Goal: Communication & Community: Connect with others

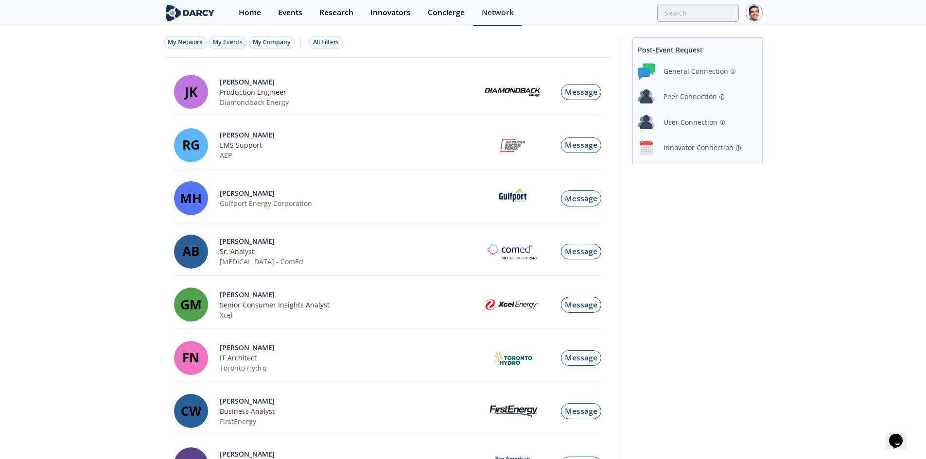
scroll to position [173, 0]
click at [695, 147] on div "Innovator Connection" at bounding box center [698, 147] width 70 height 10
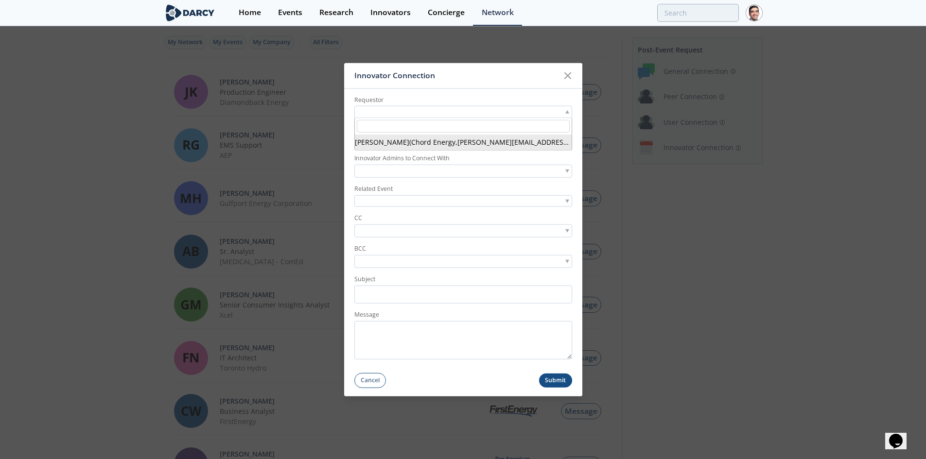
click at [472, 112] on div at bounding box center [463, 112] width 218 height 12
type input "dan lopata"
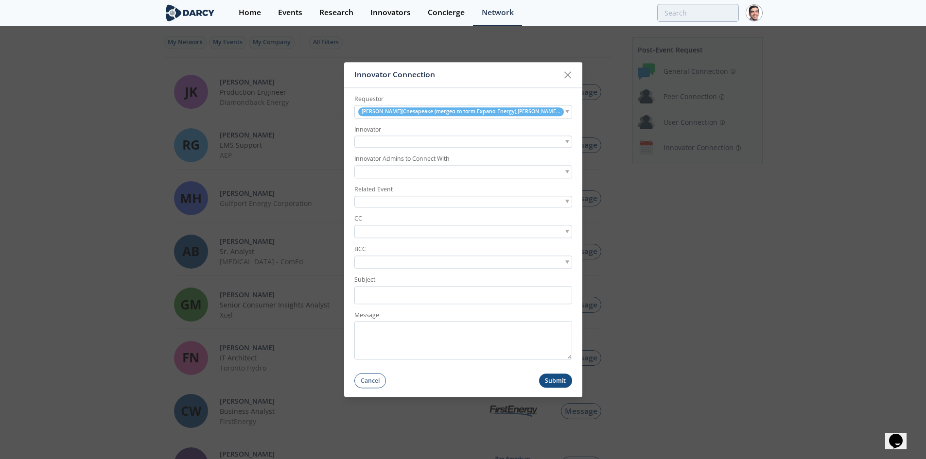
click at [441, 148] on div at bounding box center [463, 142] width 218 height 12
click at [441, 141] on div at bounding box center [463, 142] width 218 height 12
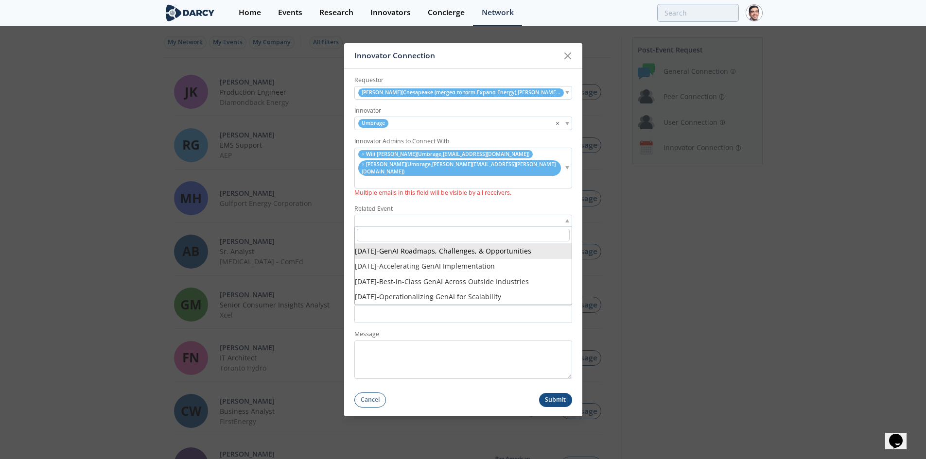
click at [392, 215] on div at bounding box center [463, 221] width 218 height 12
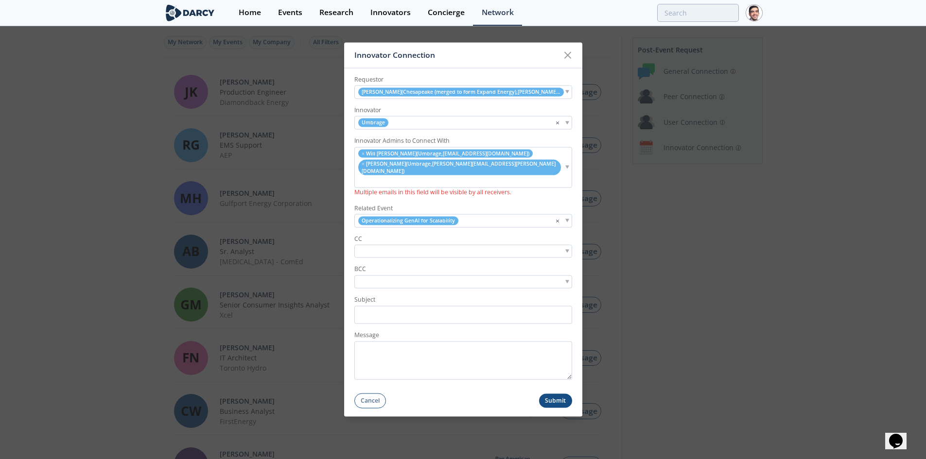
click at [386, 245] on div at bounding box center [463, 251] width 218 height 13
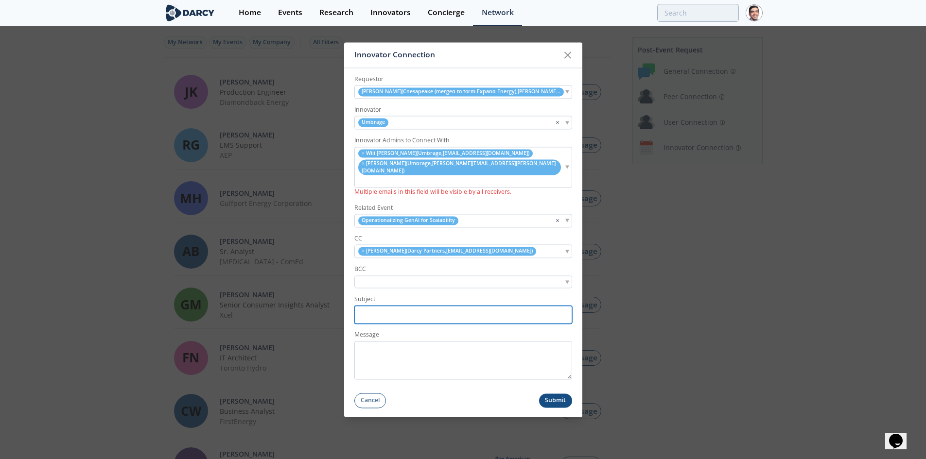
click at [383, 306] on input "Subject" at bounding box center [463, 315] width 218 height 18
paste input "<> Umbrage | Post-Roundtable Introductions"
type input "Expand Energy <> Umbrage | Post-Roundtable Introductions"
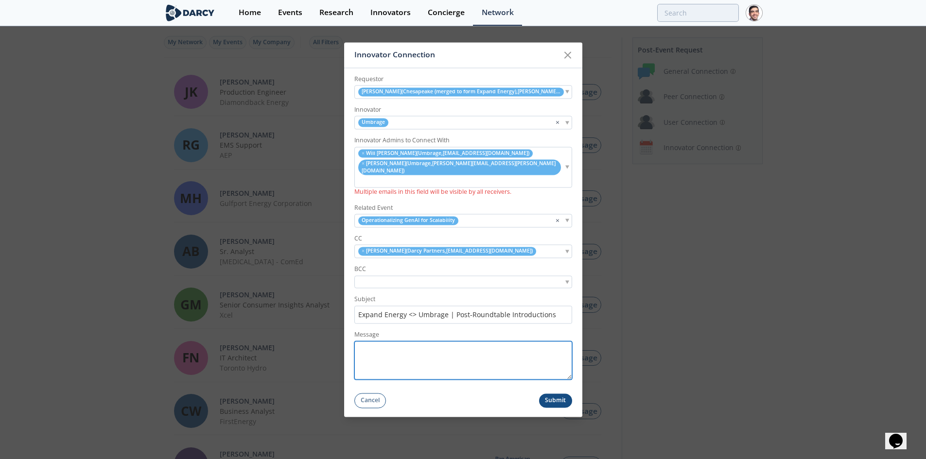
click at [406, 347] on textarea "Message" at bounding box center [463, 361] width 218 height 38
paste textarea "Hi [NAME], Thank you again for attending our Scaling GenAI Roundtable and for e…"
click at [390, 342] on textarea "Hi [NAME], Thank you again for attending our Scaling GenAI Roundtable and for e…" at bounding box center [463, 361] width 218 height 38
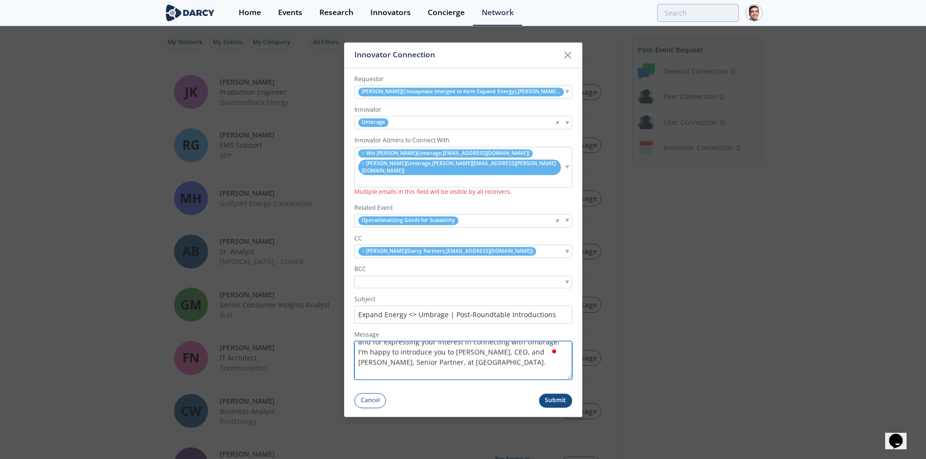
scroll to position [58, 0]
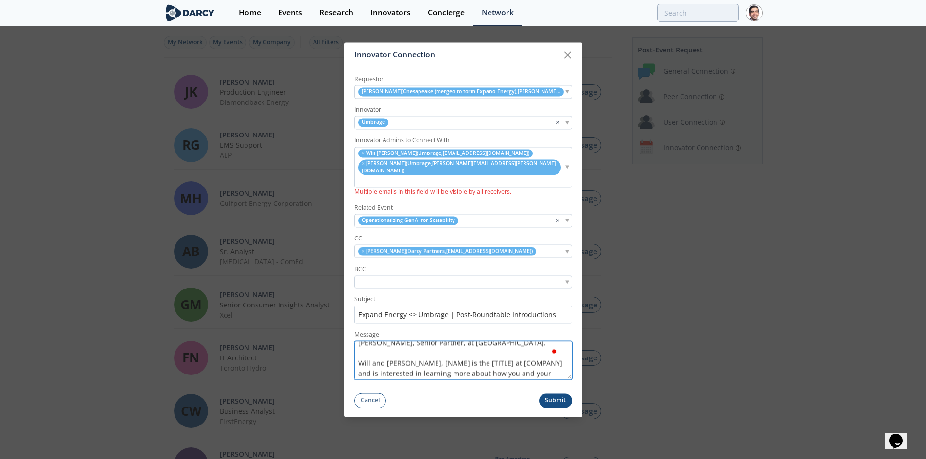
drag, startPoint x: 400, startPoint y: 354, endPoint x: 513, endPoint y: 351, distance: 113.2
click at [513, 351] on textarea "Hi Dan, Thank you again for attending our Scaling GenAI Roundtable and for expr…" at bounding box center [463, 361] width 218 height 38
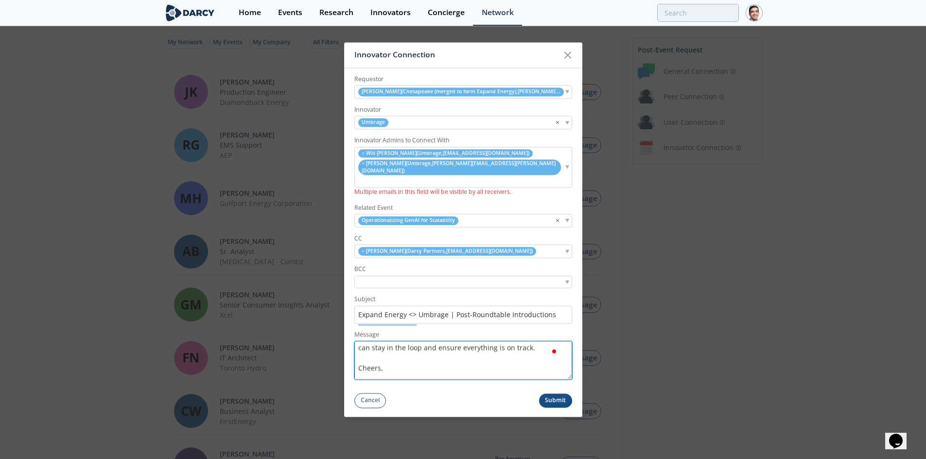
scroll to position [173, 0]
type textarea "Hi [PERSON_NAME], Thank you again for attending our Scaling GenAI Roundtable an…"
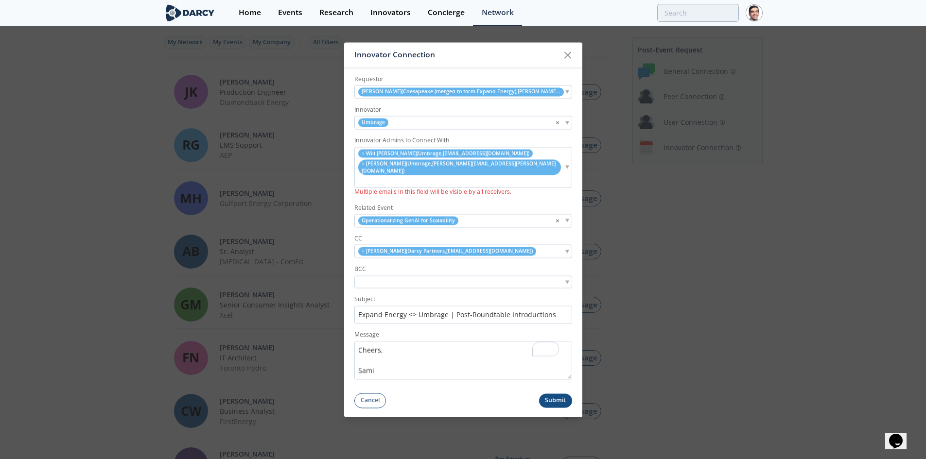
click at [535, 245] on div "× Nikhil Sonthaliya ( Darcy Partners , nikhil@darcypartners.com )" at bounding box center [463, 251] width 218 height 13
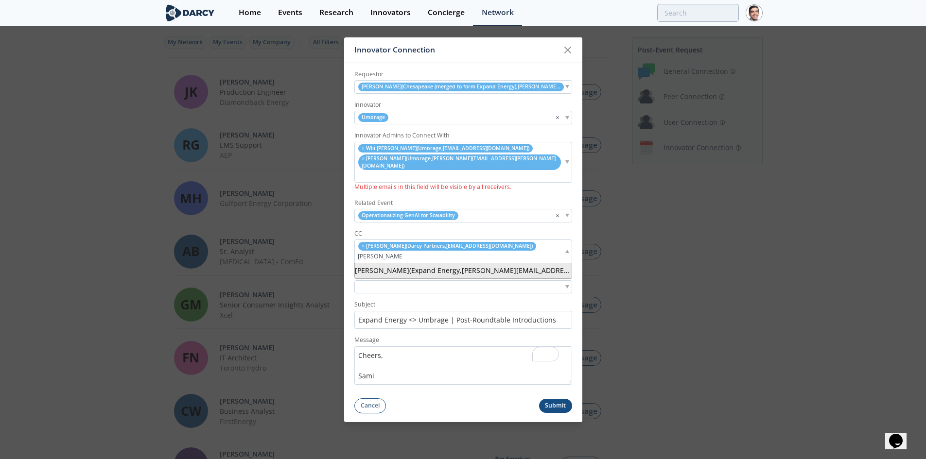
type input "erica frederick"
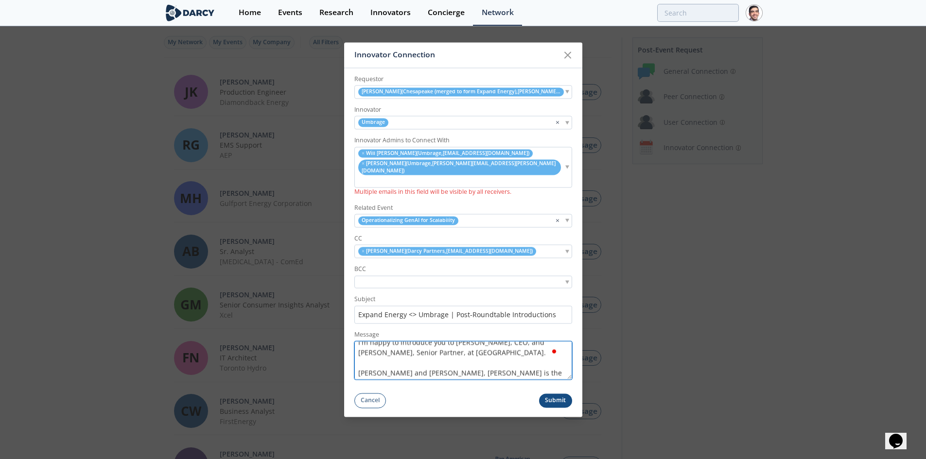
click at [458, 342] on textarea "Hi [PERSON_NAME], Thank you again for attending our Scaling GenAI Roundtable an…" at bounding box center [463, 361] width 218 height 38
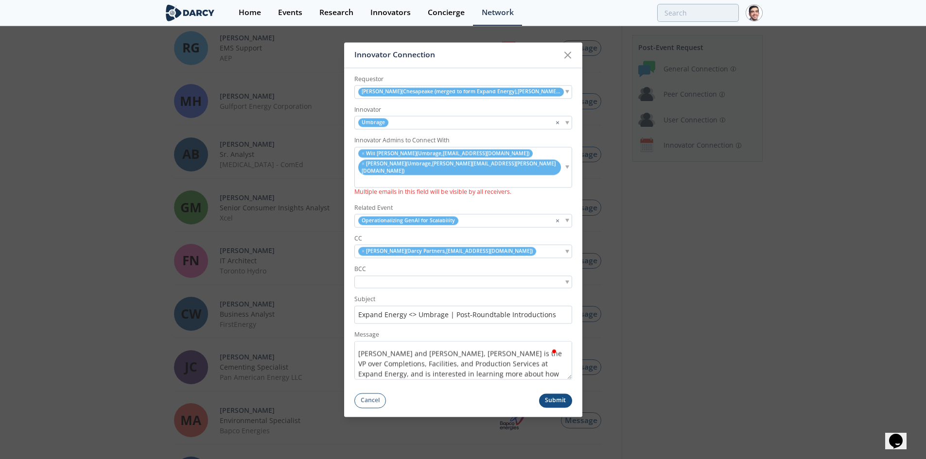
click at [559, 394] on button "Submit" at bounding box center [555, 401] width 33 height 14
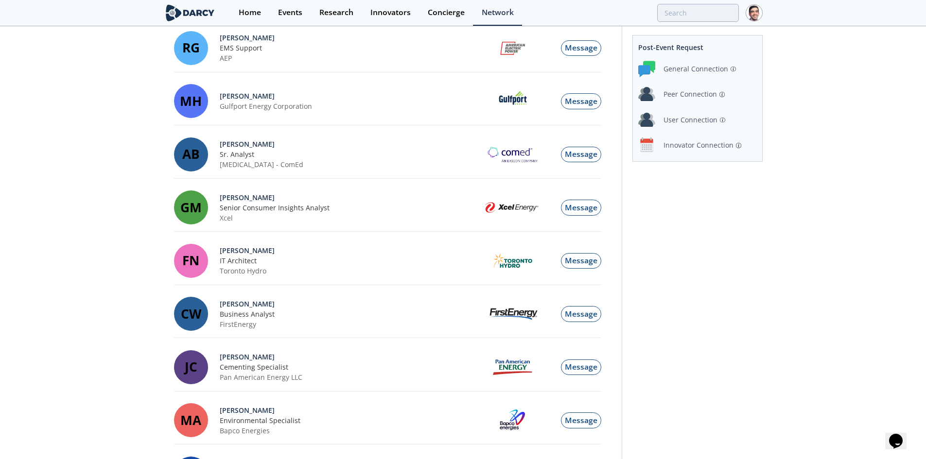
click at [690, 145] on div "Innovator Connection" at bounding box center [698, 145] width 70 height 10
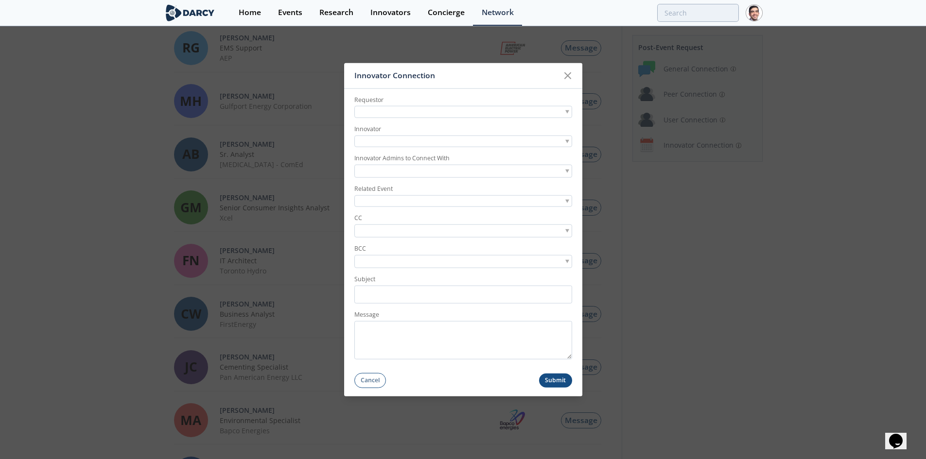
click at [457, 111] on div at bounding box center [463, 112] width 218 height 12
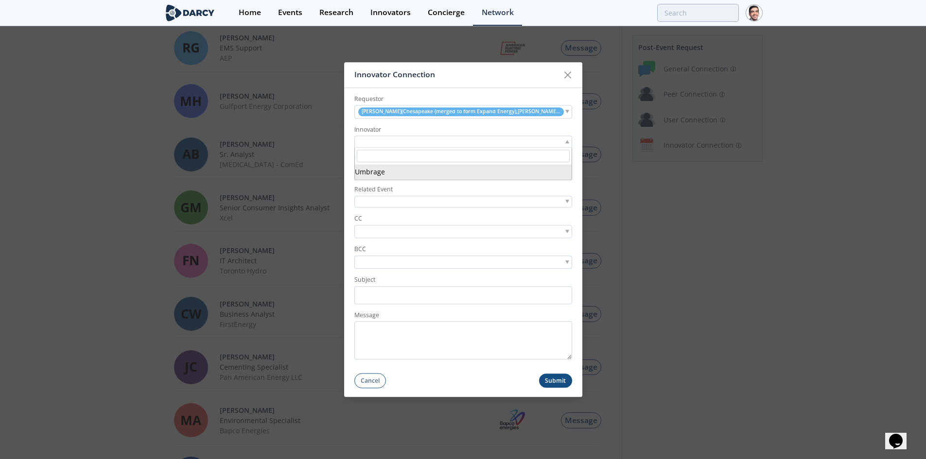
click at [409, 142] on div at bounding box center [463, 142] width 218 height 12
type input "trustible"
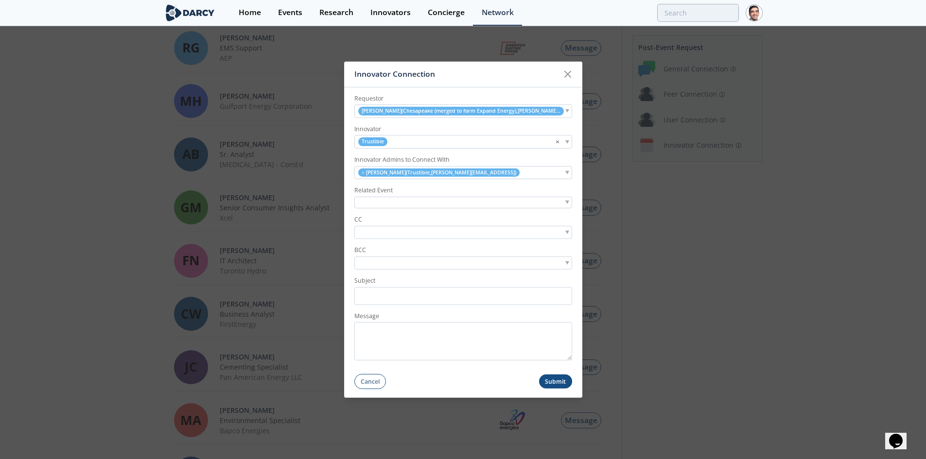
click at [433, 201] on div at bounding box center [463, 202] width 218 height 12
click at [397, 233] on input "search" at bounding box center [390, 233] width 67 height 10
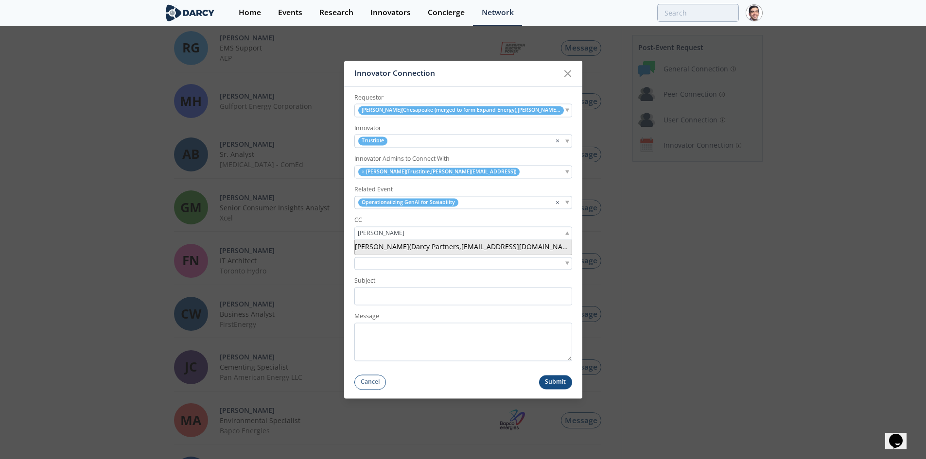
type input "nikhil sonthaliya"
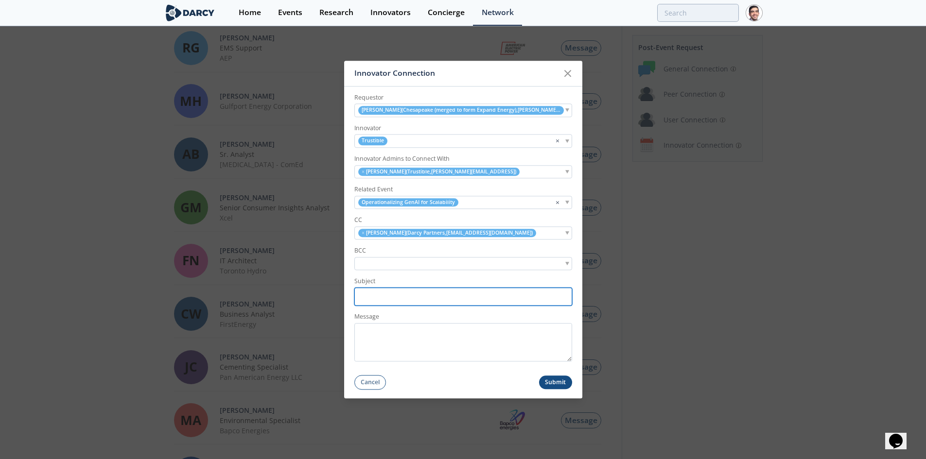
click at [406, 296] on input "Subject" at bounding box center [463, 297] width 218 height 18
paste input "<> Trustible| Post-Roundtable Introductions"
click at [437, 300] on input "Expand Energy <> Trustible| Post-Roundtable Introductions" at bounding box center [463, 297] width 218 height 18
type input "Expand Energy <> Trustible| Post-Roundtable Introductions"
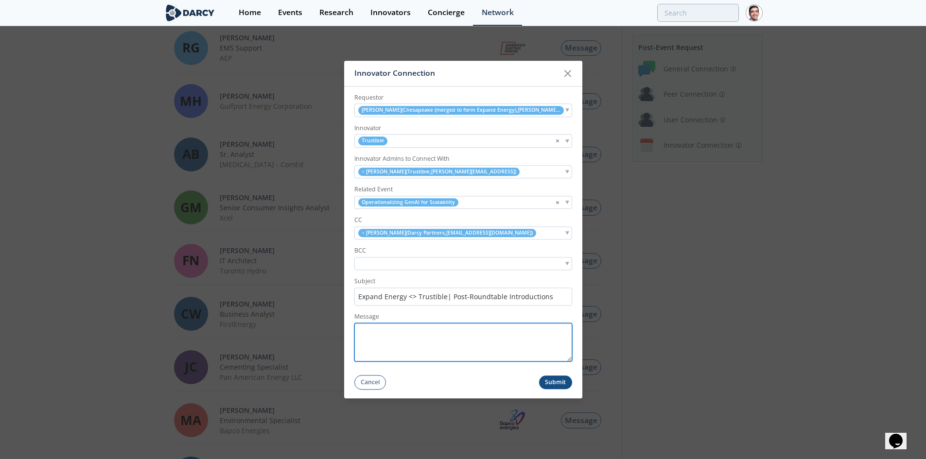
drag, startPoint x: 437, startPoint y: 298, endPoint x: 426, endPoint y: 342, distance: 45.7
click at [427, 342] on textarea "Message" at bounding box center [463, 342] width 218 height 38
click at [394, 341] on textarea "Message" at bounding box center [463, 342] width 218 height 38
paste textarea "Hi [NAME], Thank you again for attending our Scaling GenAI Roundtable and for e…"
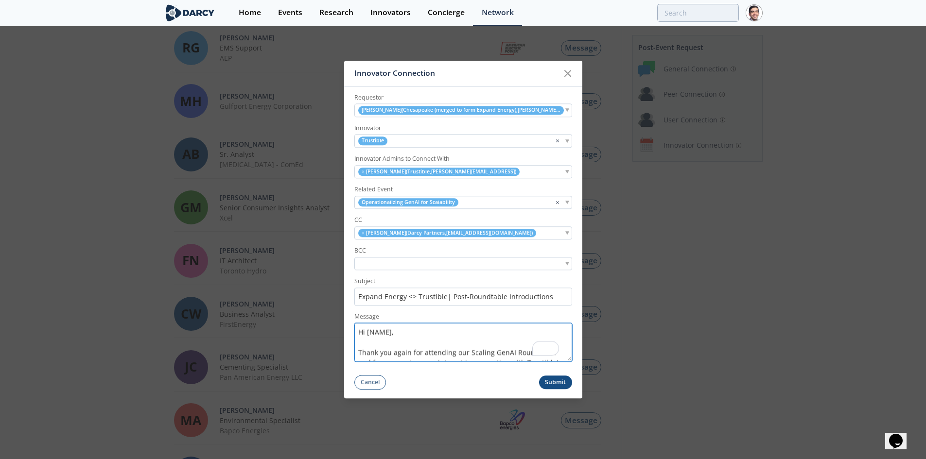
click at [390, 331] on textarea "Hi [NAME], Thank you again for attending our Scaling GenAI Roundtable and for e…" at bounding box center [463, 342] width 218 height 38
drag, startPoint x: 382, startPoint y: 354, endPoint x: 496, endPoint y: 345, distance: 113.6
click at [496, 345] on textarea "Hi Dan, Thank you again for attending our Scaling GenAI Roundtable and for expr…" at bounding box center [463, 342] width 218 height 38
type textarea "Hi Dan, Thank you again for attending our Scaling GenAI Roundtable and for expr…"
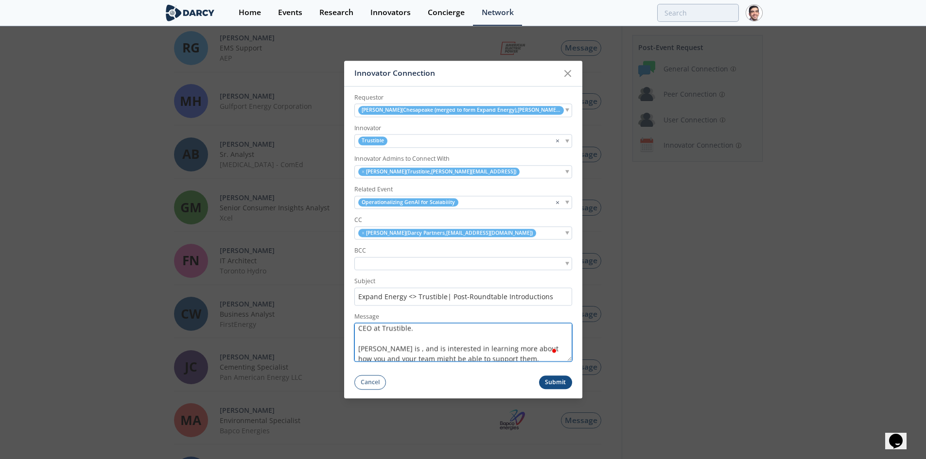
paste textarea "over Completions, Facilities, and Production Services at Expand Energy,"
click at [404, 345] on textarea "Hi Dan, Thank you again for attending our Scaling GenAI Roundtable and for expr…" at bounding box center [463, 342] width 218 height 38
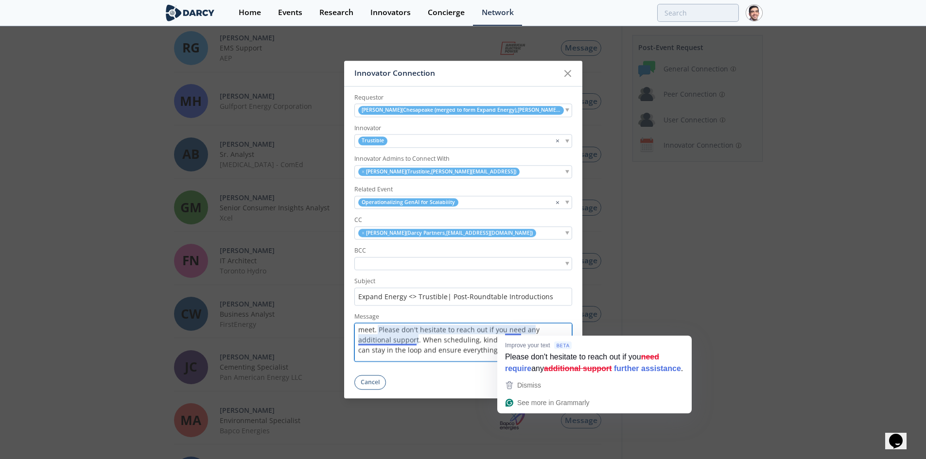
click at [463, 340] on textarea "Hi [PERSON_NAME], Thank you again for attending our Scaling GenAI Roundtable an…" at bounding box center [463, 342] width 218 height 38
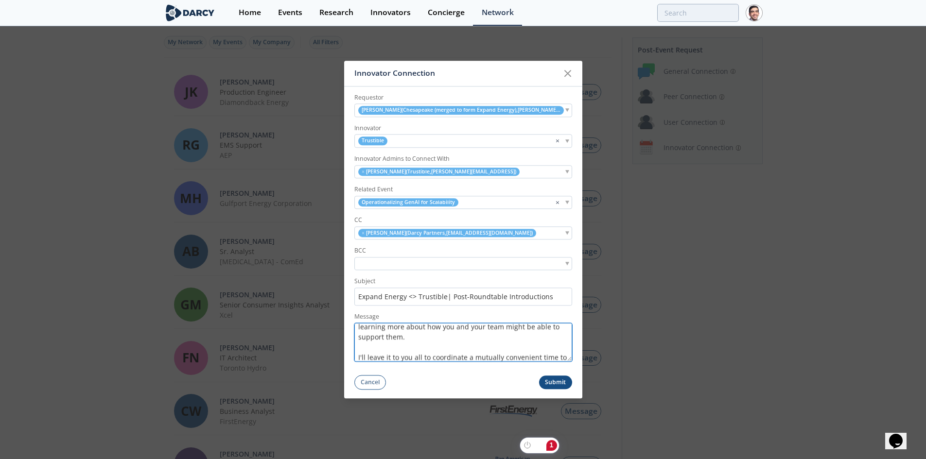
type textarea "Hi [PERSON_NAME], Thank you again for attending our Scaling GenAI Roundtable an…"
click at [552, 380] on button "Submit" at bounding box center [555, 383] width 33 height 14
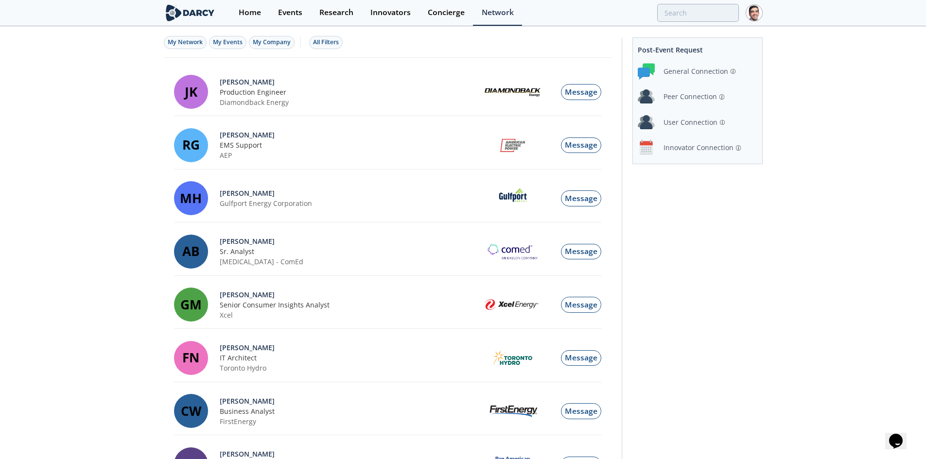
click at [718, 147] on div "Innovator Connection" at bounding box center [698, 147] width 70 height 10
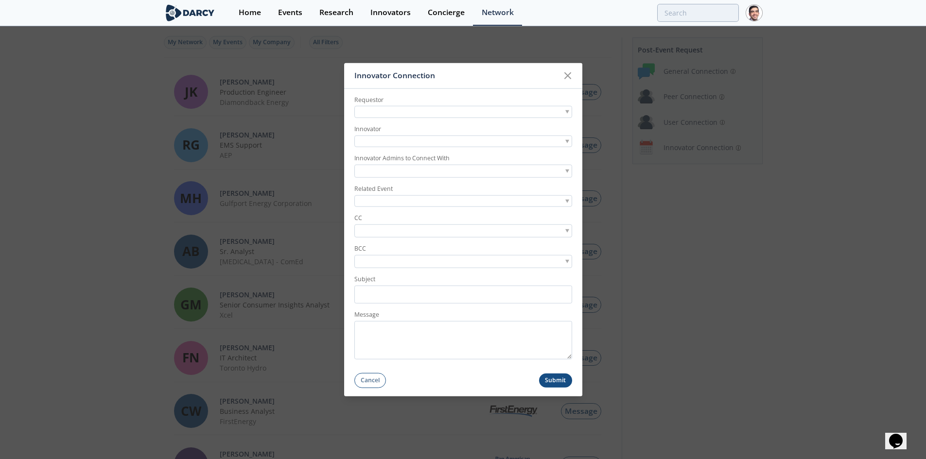
click at [455, 112] on div at bounding box center [463, 112] width 218 height 12
type input "alyssa muell"
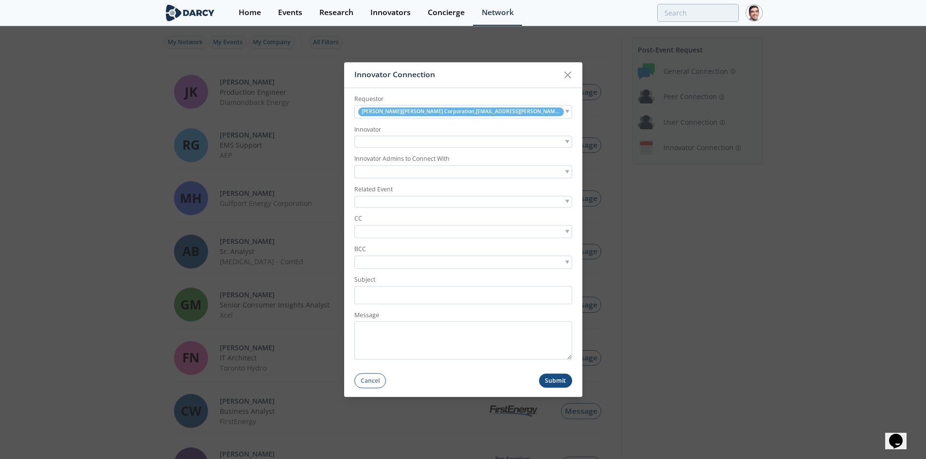
click at [411, 145] on div at bounding box center [463, 142] width 218 height 12
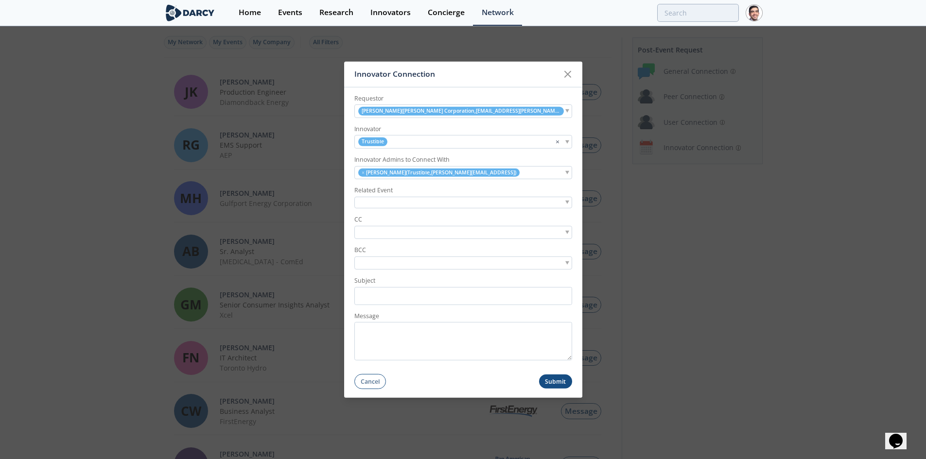
click at [395, 200] on div at bounding box center [463, 202] width 218 height 12
click at [379, 237] on input "search" at bounding box center [390, 233] width 67 height 10
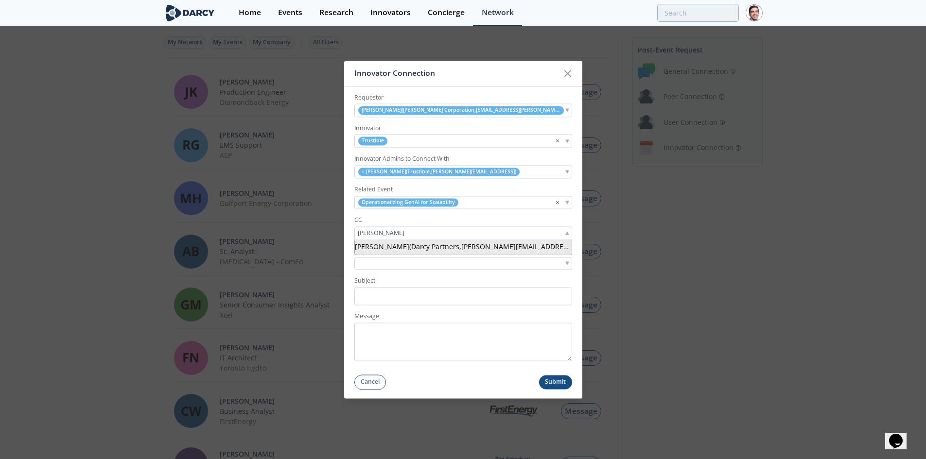
type input "michael davis"
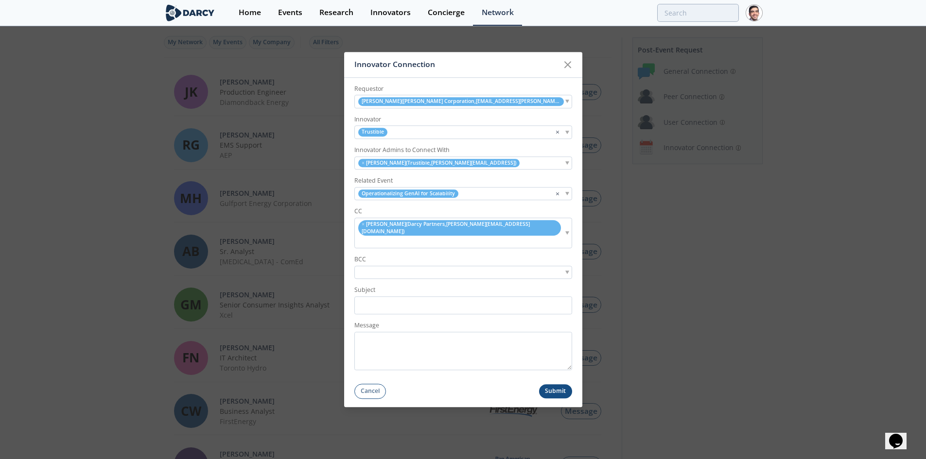
click at [369, 237] on input "search" at bounding box center [363, 242] width 12 height 10
type input "marelyn"
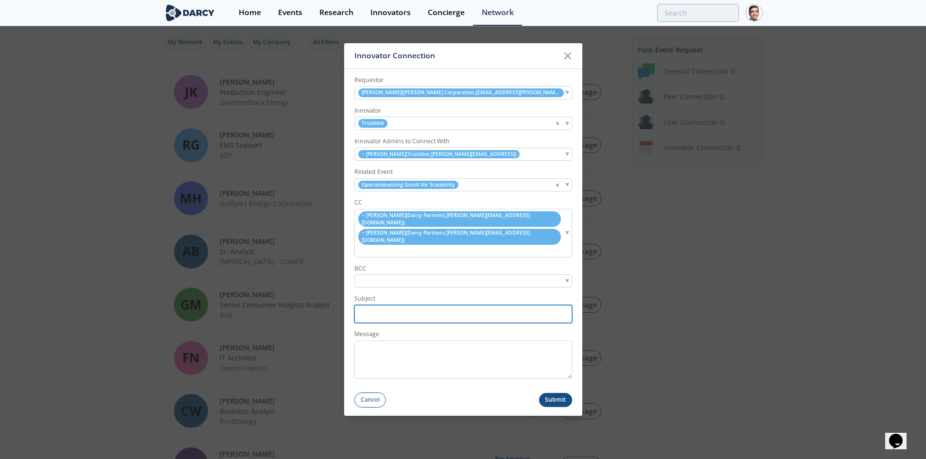
click at [388, 306] on input "Subject" at bounding box center [463, 314] width 218 height 18
paste input "<> Trustible| Post-Roundtable Introductions"
click at [391, 305] on input "Hess/CVX <> Trustible| Post-Roundtable Introductions" at bounding box center [463, 314] width 218 height 18
type input "[PERSON_NAME]/CVX <> Trustible| Post-Roundtable Introductions"
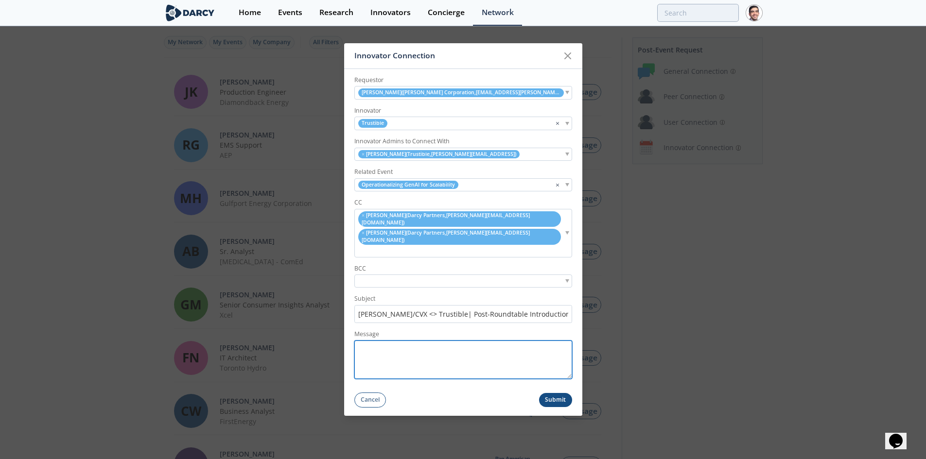
click at [396, 346] on textarea "Message" at bounding box center [463, 360] width 218 height 38
paste textarea "Hi [NAME], Thank you again for attending our Scaling GenAI Roundtable and for e…"
click at [390, 341] on textarea "Hi [NAME], Thank you again for attending our Scaling GenAI Roundtable and for e…" at bounding box center [463, 360] width 218 height 38
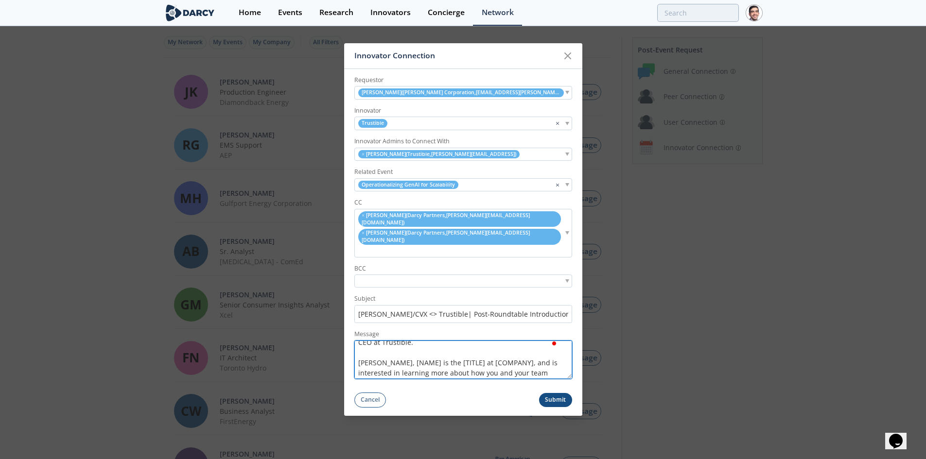
drag, startPoint x: 382, startPoint y: 349, endPoint x: 497, endPoint y: 348, distance: 114.7
click at [497, 348] on textarea "Hi Alyssa, Thank you again for attending our Scaling GenAI Roundtable and for e…" at bounding box center [463, 360] width 218 height 38
type textarea "Hi Alyssa, Thank you again for attending our Scaling GenAI Roundtable and for e…"
paste textarea "is the former Director of Digital Enablement & Architecture at Hess"
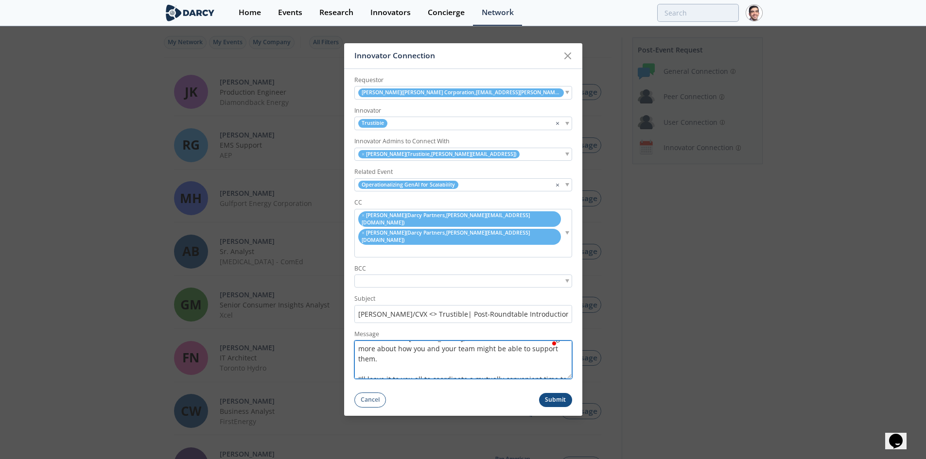
scroll to position [101, 0]
type textarea "Hi [PERSON_NAME], Thank you again for attending our Scaling GenAI Roundtable an…"
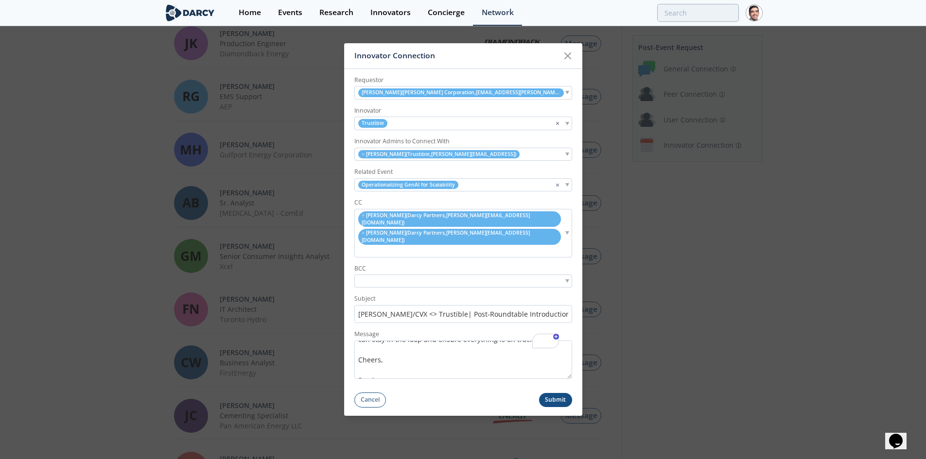
click at [550, 393] on button "Submit" at bounding box center [555, 400] width 33 height 14
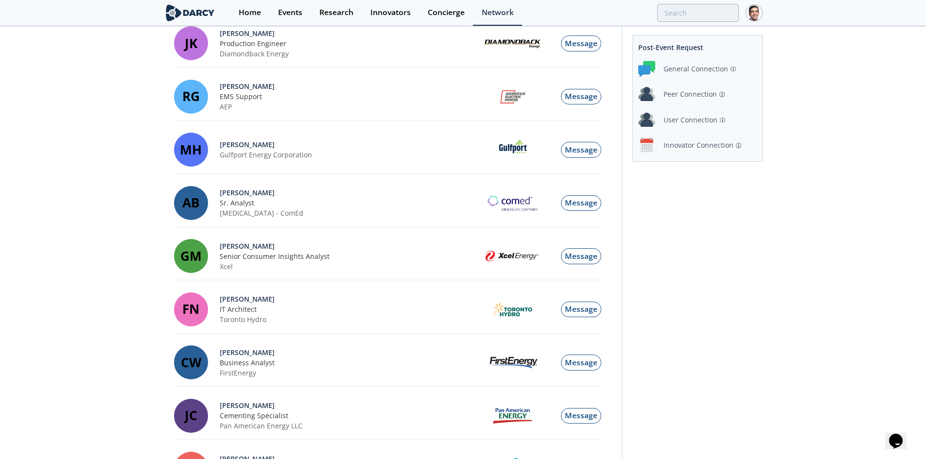
click at [690, 139] on div "Innovator Connection" at bounding box center [697, 145] width 119 height 17
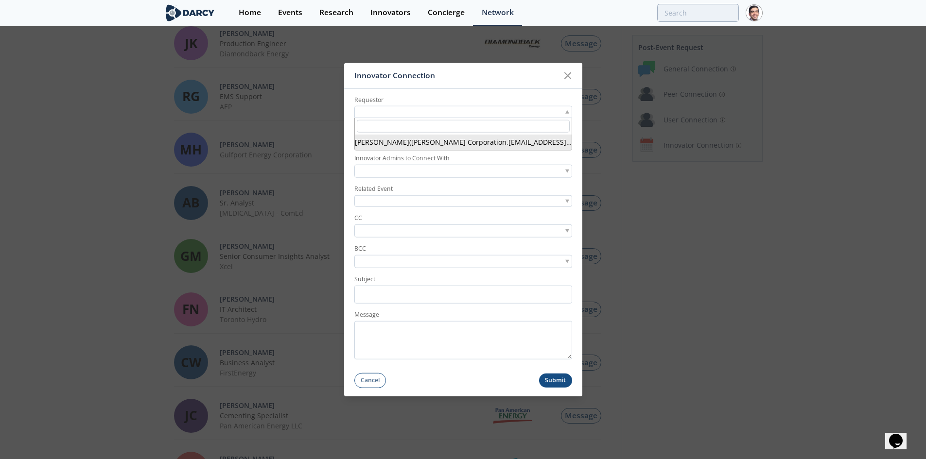
click at [427, 109] on div at bounding box center [463, 112] width 218 height 12
type input "bregman"
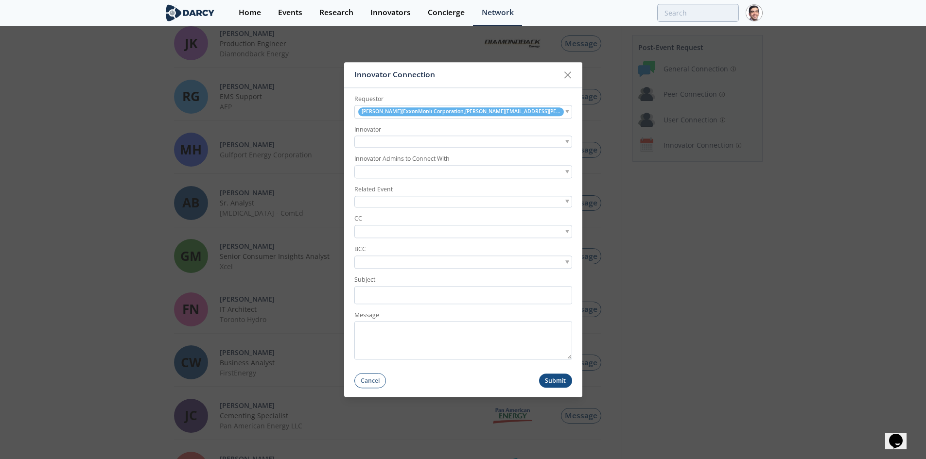
click at [406, 144] on div at bounding box center [463, 142] width 218 height 12
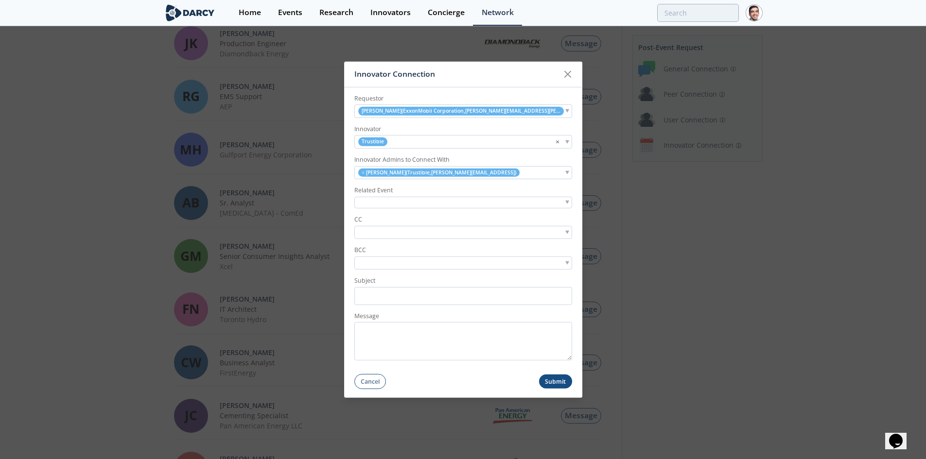
click at [388, 202] on div at bounding box center [463, 202] width 218 height 12
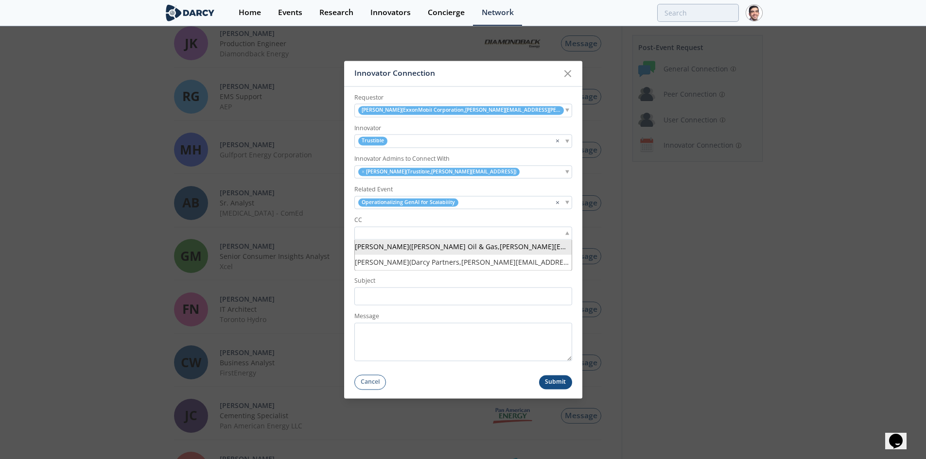
click at [391, 235] on input "search" at bounding box center [390, 233] width 67 height 10
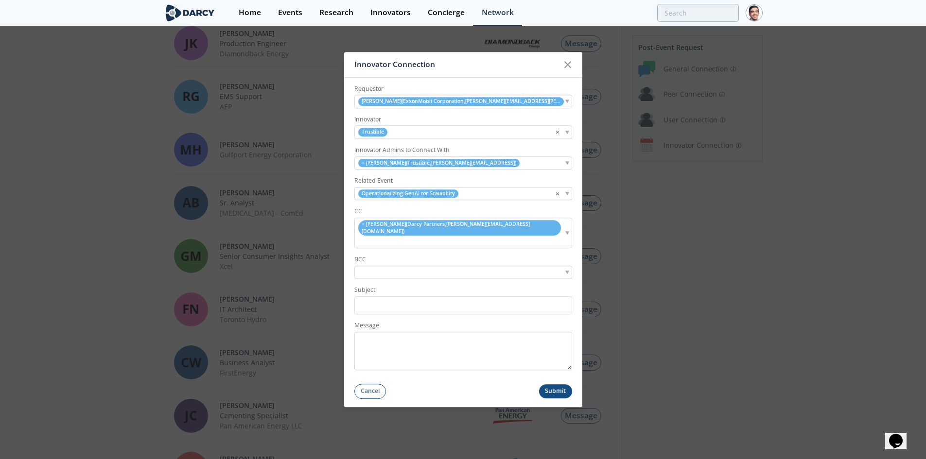
click at [369, 237] on input "search" at bounding box center [363, 242] width 12 height 10
type input "michael davis"
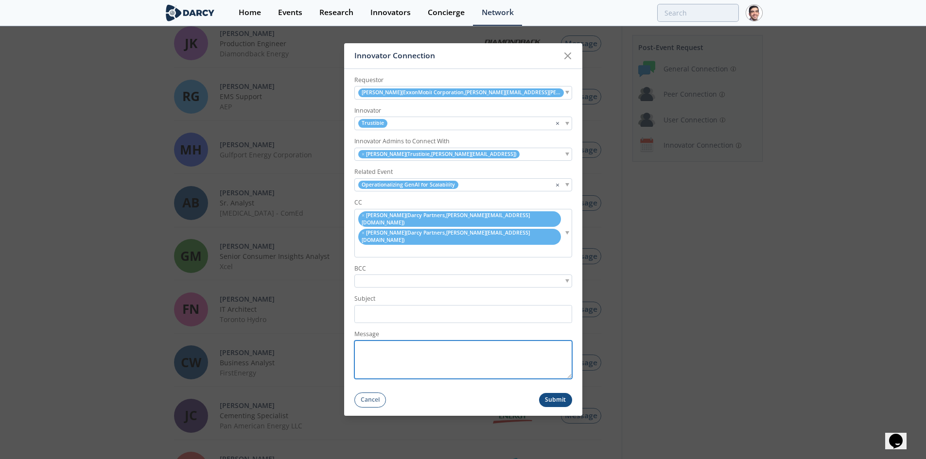
click at [386, 353] on textarea "Message" at bounding box center [463, 360] width 218 height 38
click at [391, 348] on textarea "Message" at bounding box center [463, 360] width 218 height 38
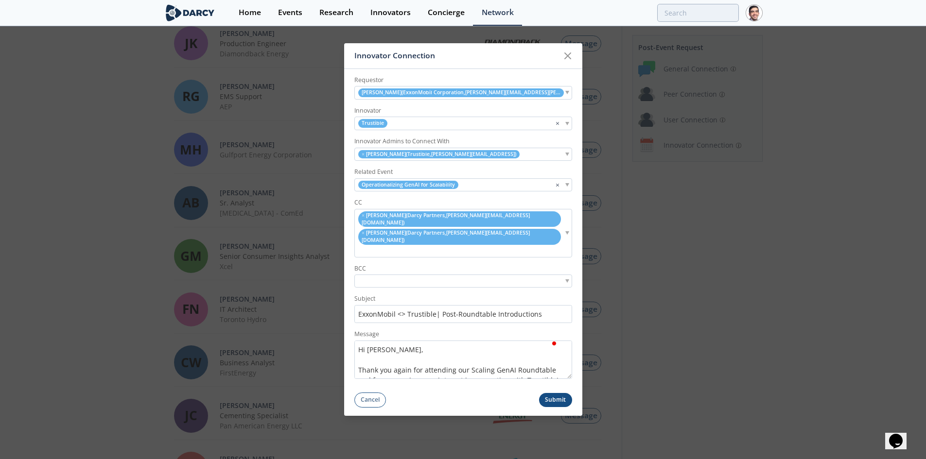
scroll to position [163, 0]
click at [553, 393] on button "Submit" at bounding box center [555, 400] width 33 height 14
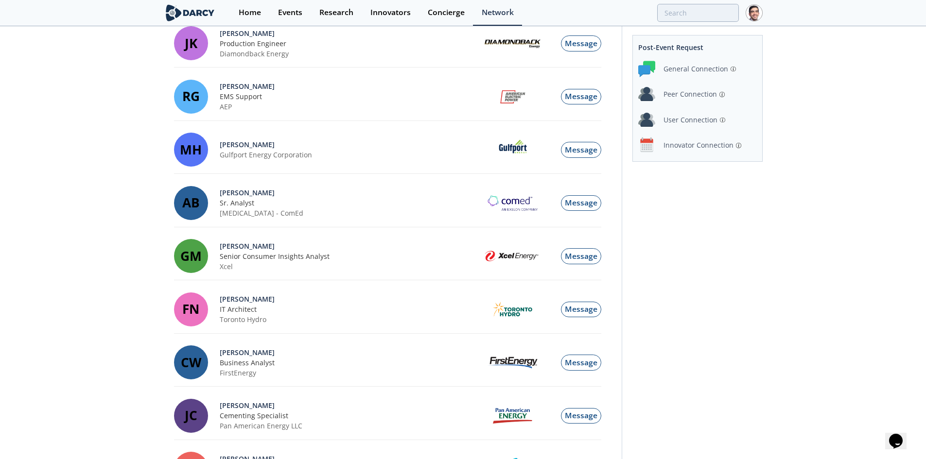
click at [676, 147] on div "Innovator Connection" at bounding box center [698, 145] width 70 height 10
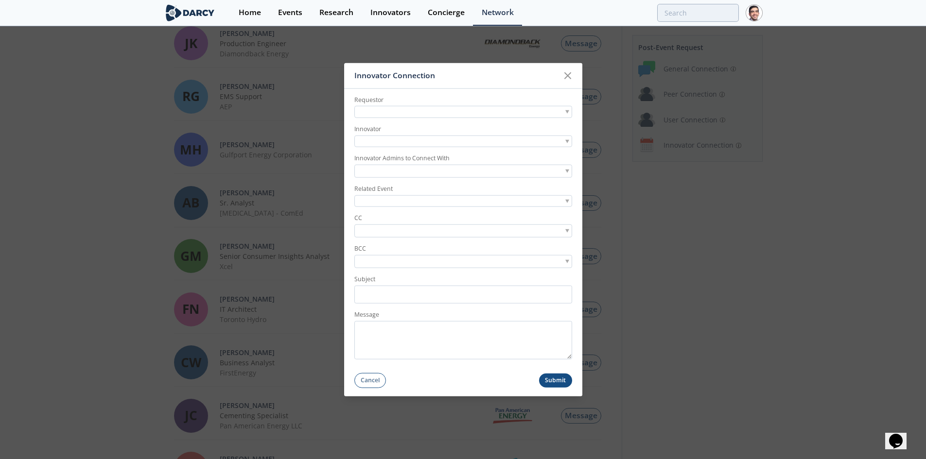
click at [380, 109] on div at bounding box center [463, 112] width 218 height 12
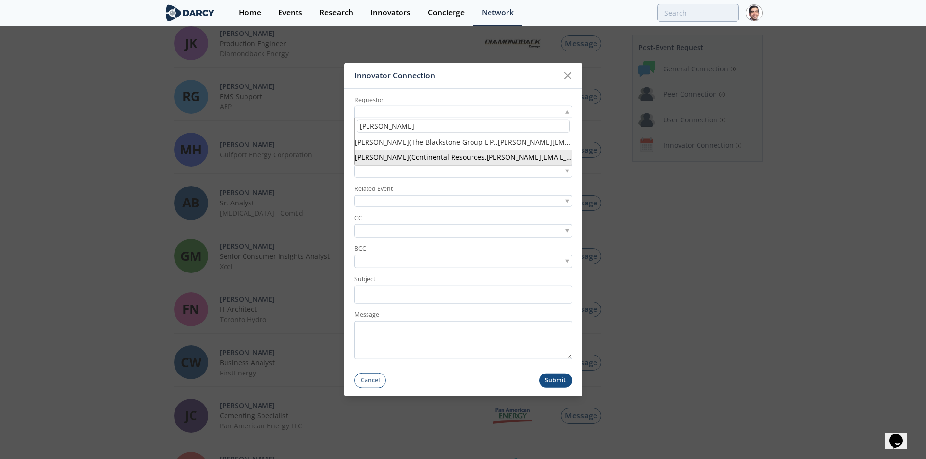
type input "brian morris"
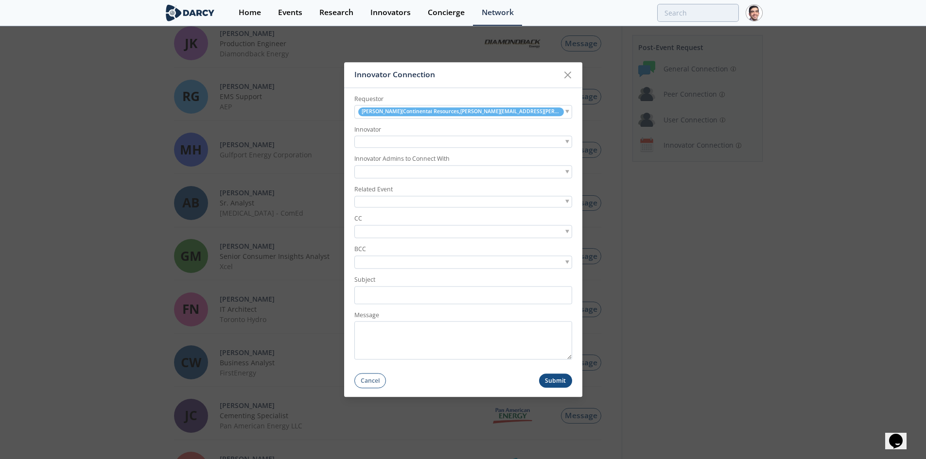
click at [412, 146] on div at bounding box center [463, 142] width 218 height 12
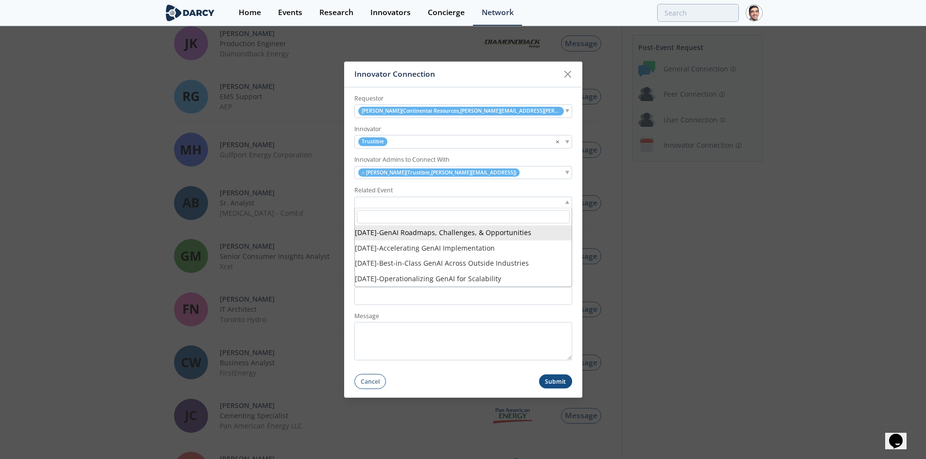
drag, startPoint x: 386, startPoint y: 204, endPoint x: 388, endPoint y: 210, distance: 6.5
click at [386, 203] on div at bounding box center [463, 202] width 218 height 12
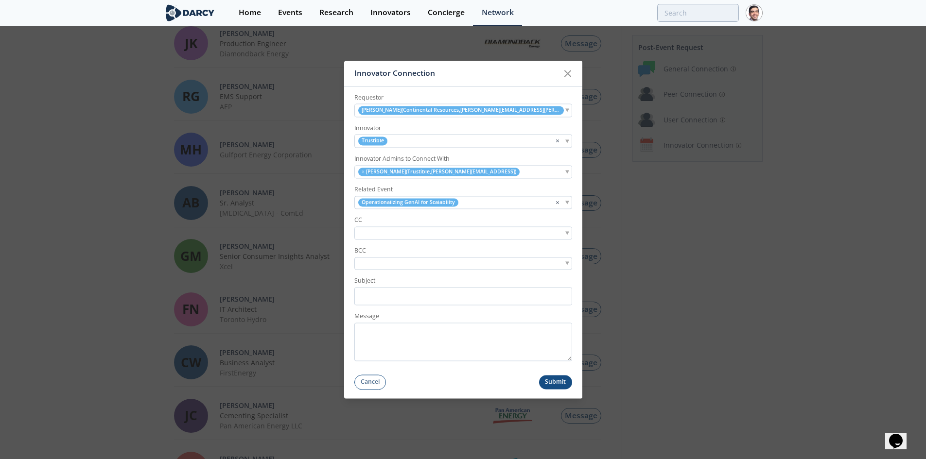
click at [395, 236] on input "search" at bounding box center [390, 233] width 67 height 10
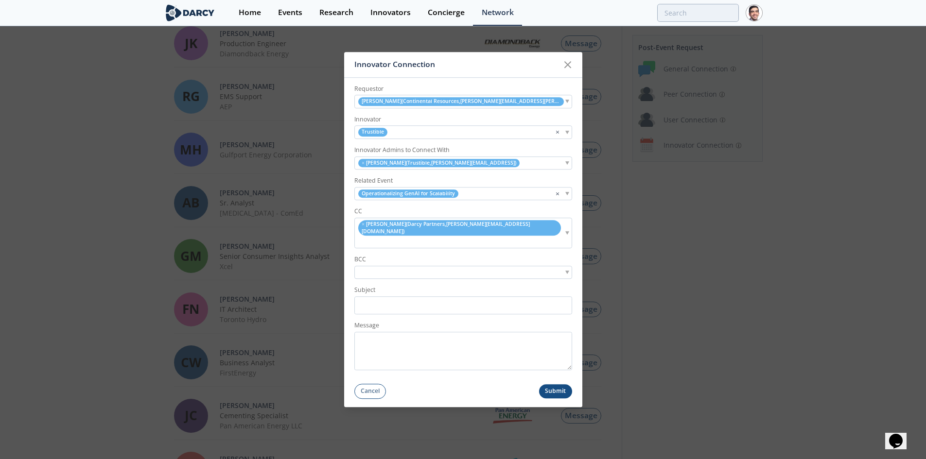
click at [536, 235] on div "× Michael Davis ( Darcy Partners , michael@darcypartners.com )" at bounding box center [463, 233] width 218 height 31
type input "s"
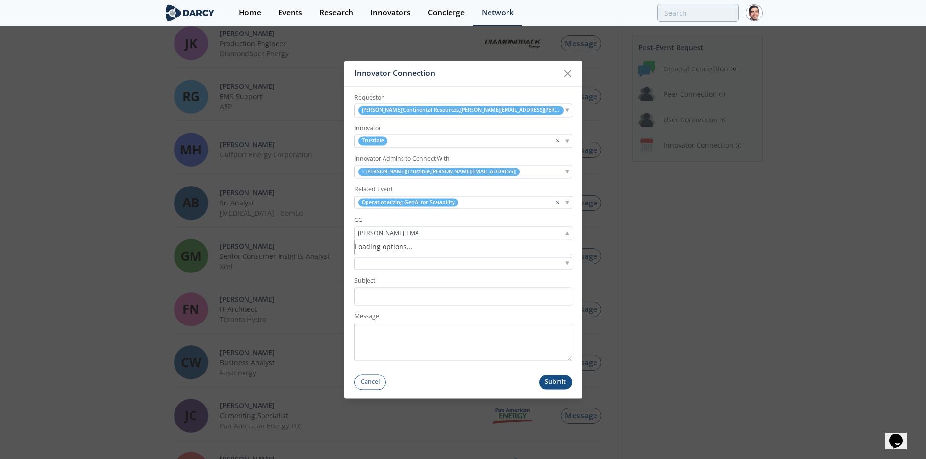
scroll to position [0, 13]
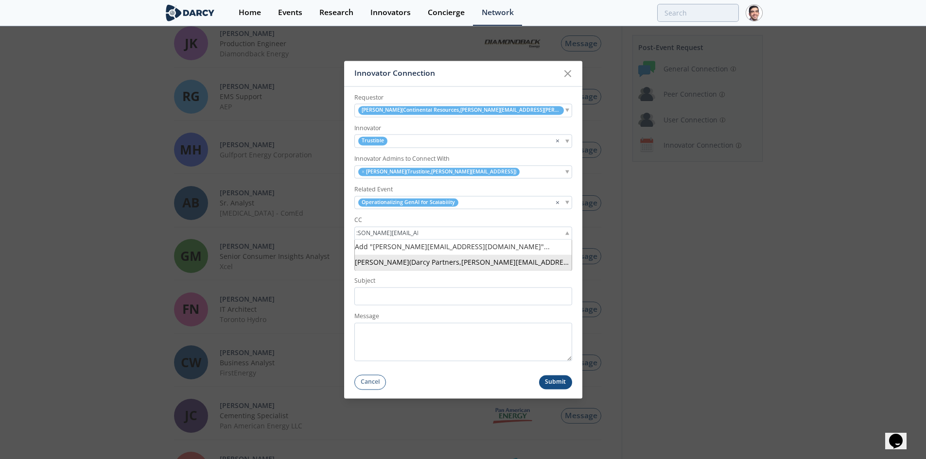
type input "michael@darcypartners.co"
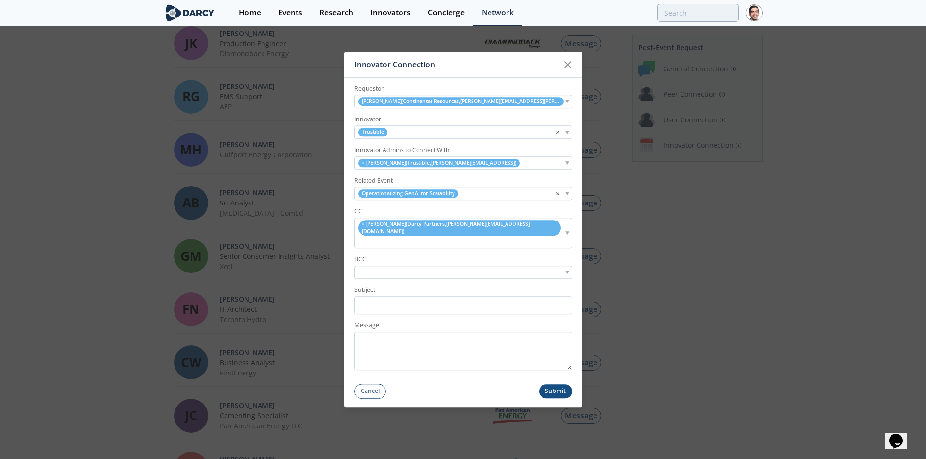
click at [369, 237] on input "search" at bounding box center [363, 242] width 12 height 10
type input "sam.linton@dar"
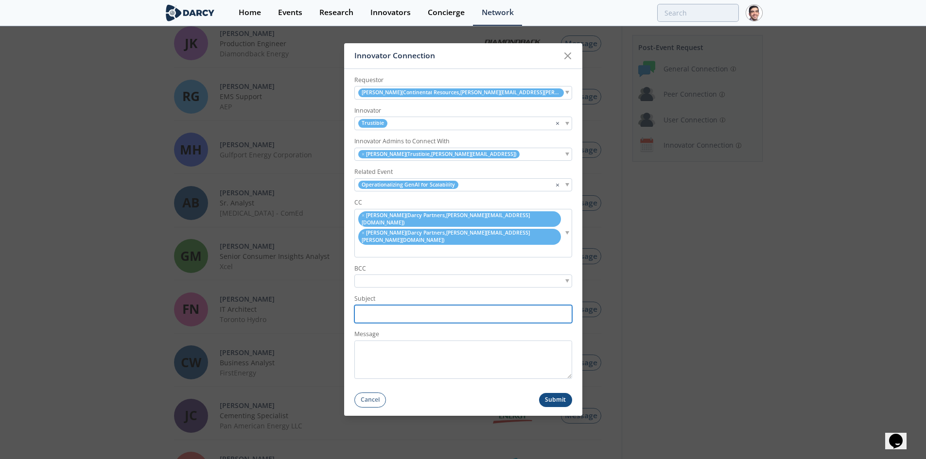
click at [375, 305] on input "Subject" at bounding box center [463, 314] width 218 height 18
paste input "<> Trustible| Post-Roundtable Introductions"
type input "Continental <> Trustible| Post-Roundtable Introductions"
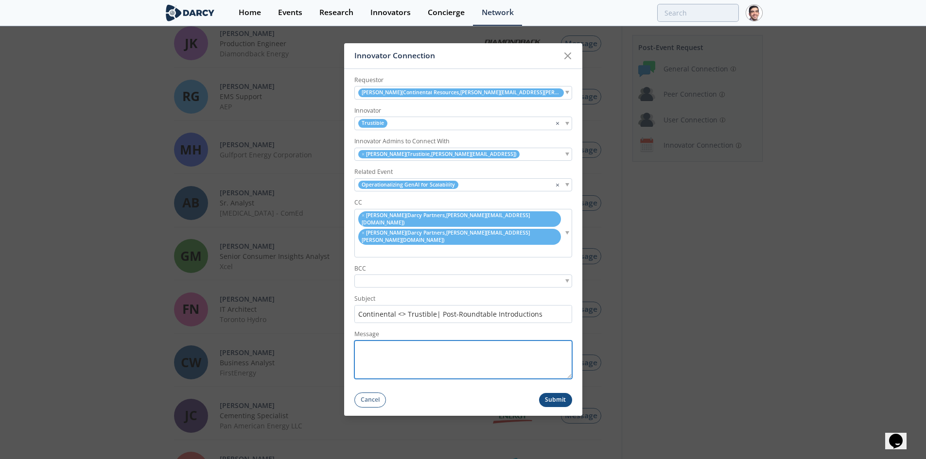
click at [387, 353] on textarea "Message" at bounding box center [463, 360] width 218 height 38
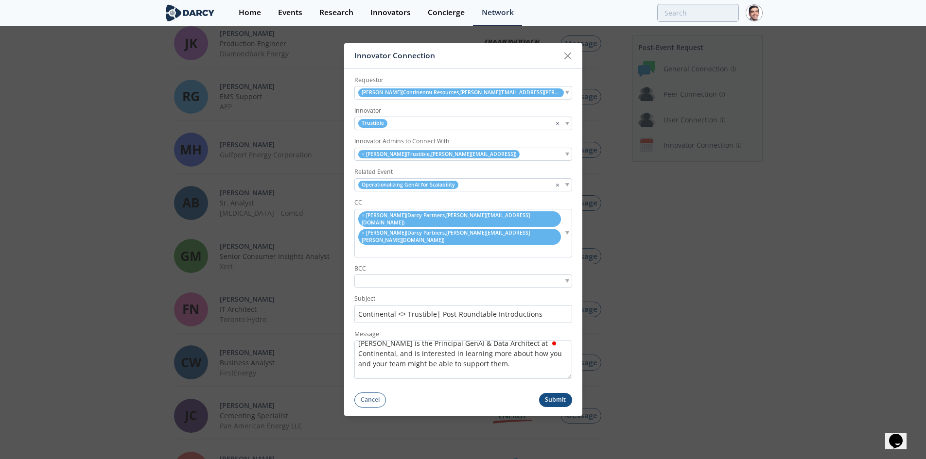
scroll to position [91, 0]
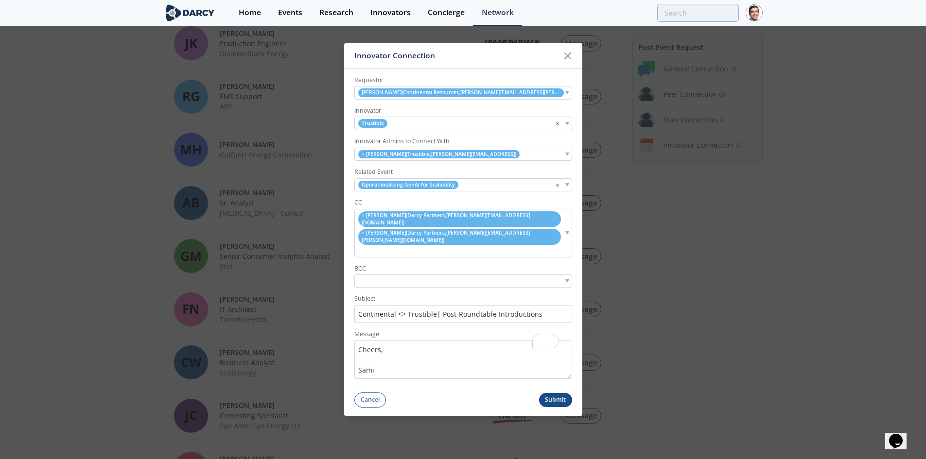
type textarea "Hi [PERSON_NAME], Thank you again for attending our Scaling GenAI Roundtable an…"
click at [554, 393] on button "Submit" at bounding box center [555, 400] width 33 height 14
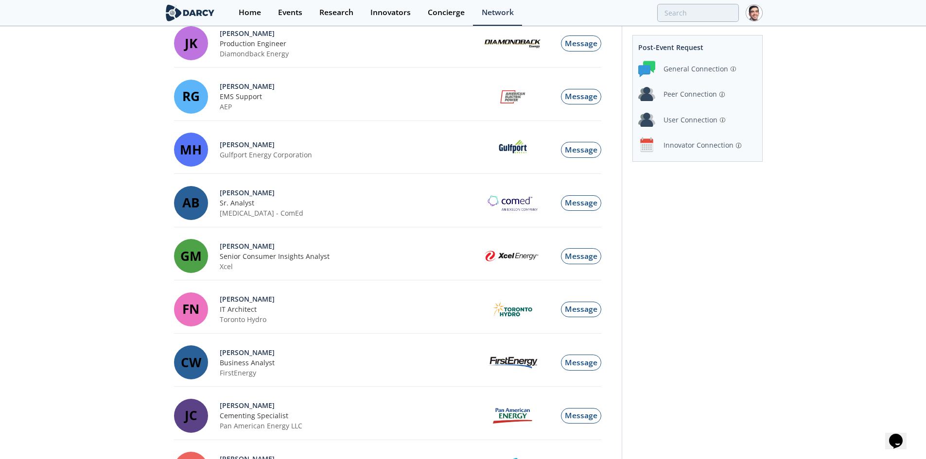
click at [681, 143] on div "Innovator Connection" at bounding box center [698, 145] width 70 height 10
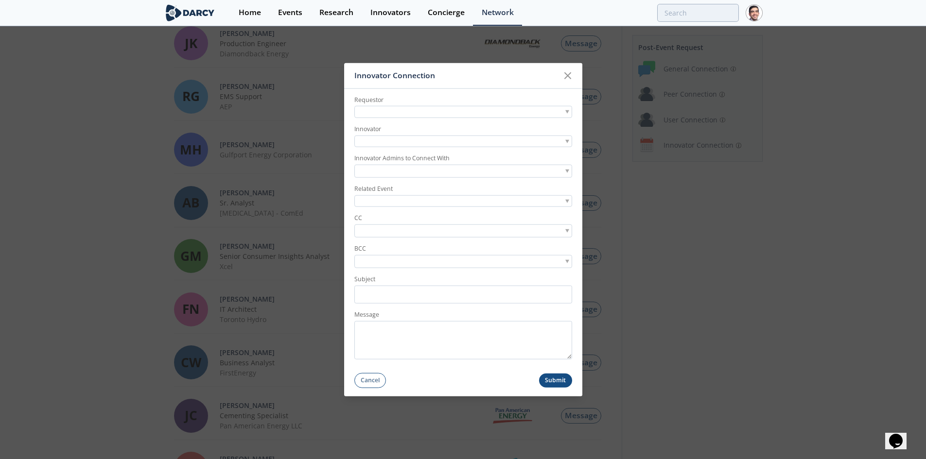
click at [438, 110] on div at bounding box center [463, 112] width 218 height 12
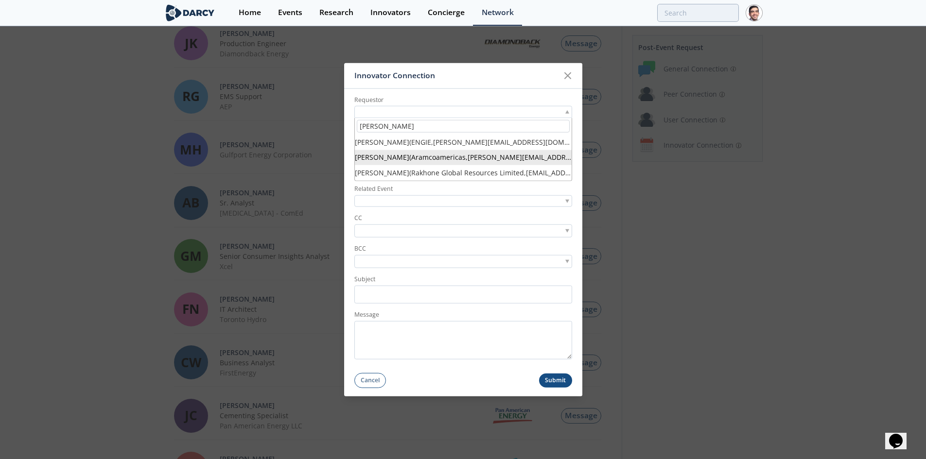
type input "[PERSON_NAME]"
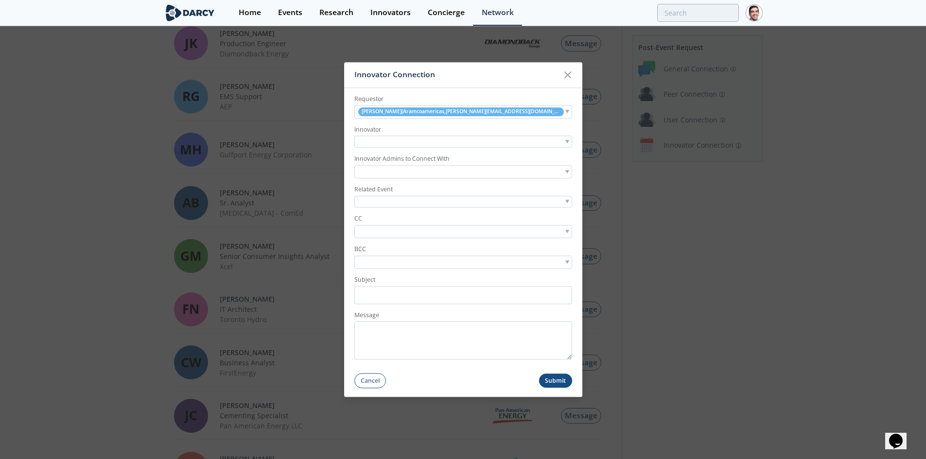
click at [387, 234] on input "search" at bounding box center [390, 231] width 67 height 10
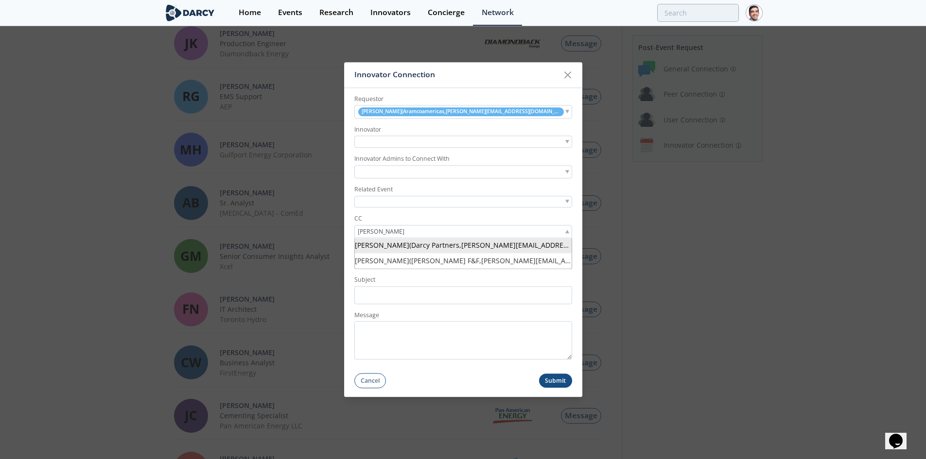
type input "[PERSON_NAME]"
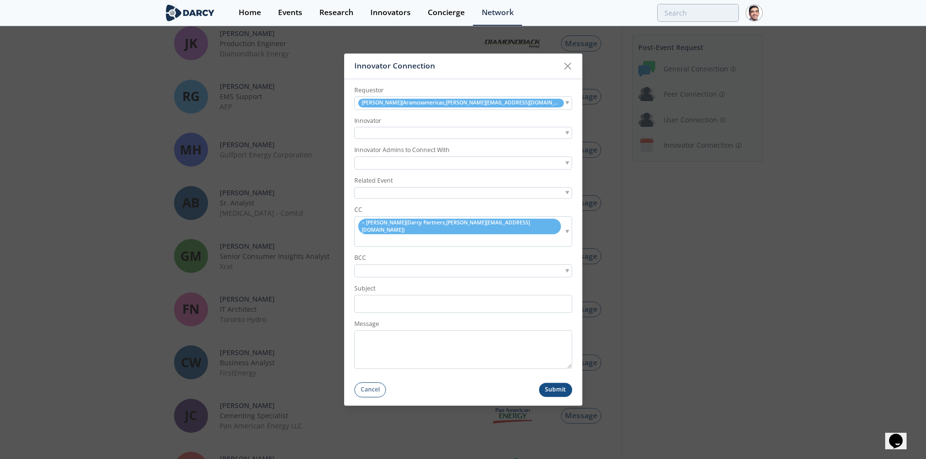
click at [383, 199] on div at bounding box center [463, 193] width 218 height 12
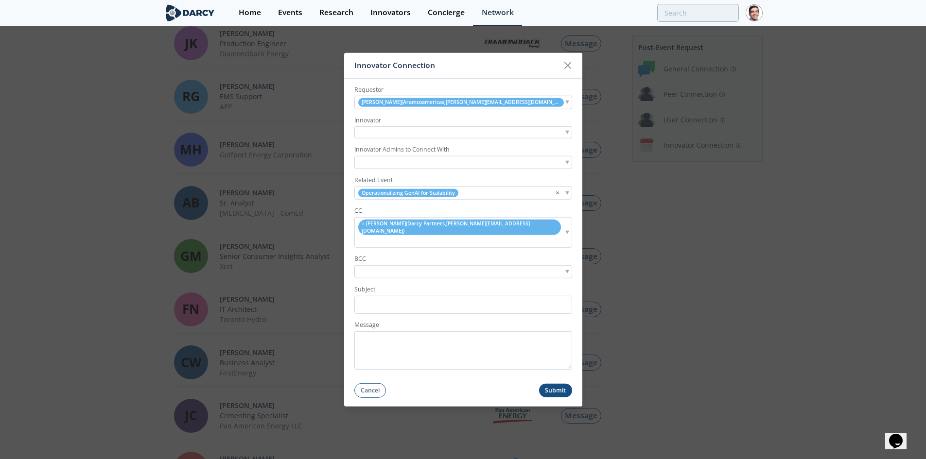
click at [393, 136] on div at bounding box center [463, 132] width 218 height 12
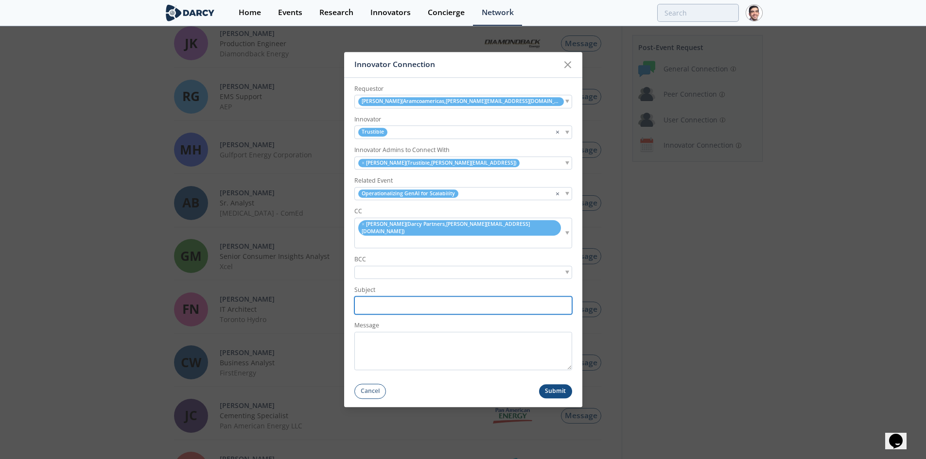
click at [376, 296] on input "Subject" at bounding box center [463, 305] width 218 height 18
paste input "Hi [NAME], Thank you again for attending our Scaling GenAI Roundtable and for e…"
type input "Hi [NAME], Thank you again for attending our Scaling GenAI Roundtable and for e…"
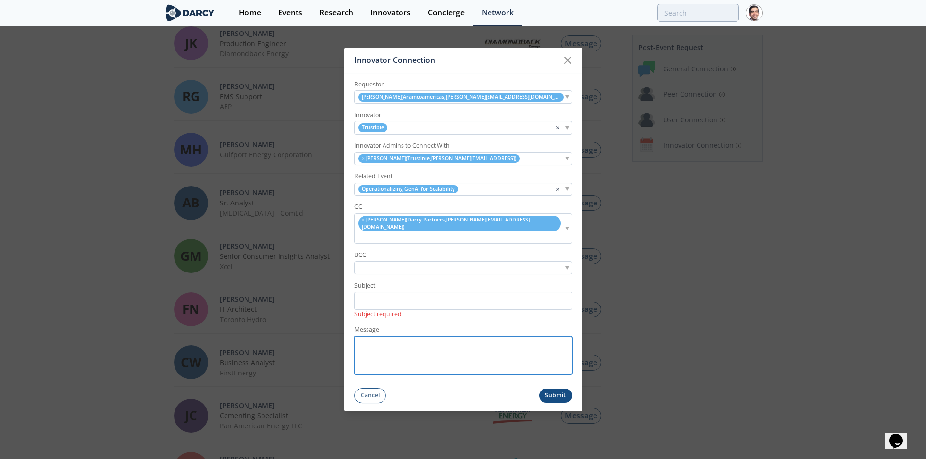
click at [392, 337] on textarea "Message" at bounding box center [463, 355] width 218 height 38
paste textarea "Hi [NAME], Thank you again for attending our Scaling GenAI Roundtable and for e…"
click at [389, 336] on textarea "Hi [NAME], Thank you again for attending our Scaling GenAI Roundtable and for e…" at bounding box center [463, 355] width 218 height 38
type textarea "Hi [PERSON_NAME], Thank you again for attending our Scaling GenAI Roundtable an…"
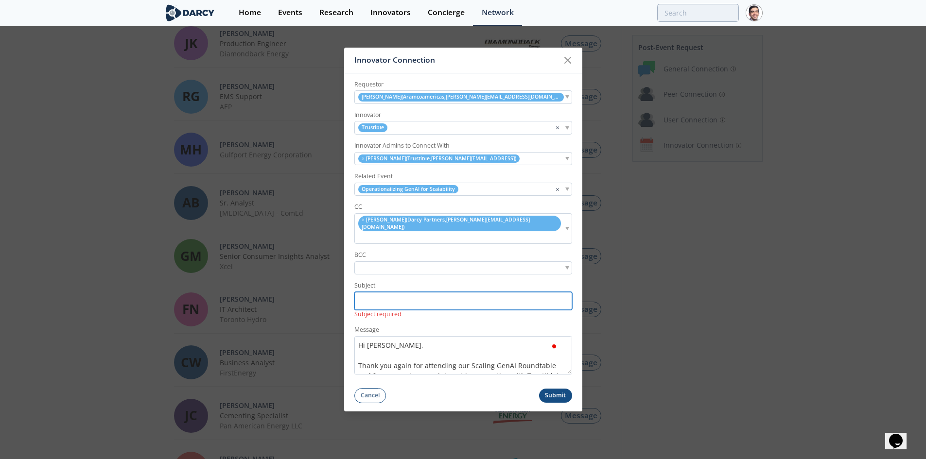
click at [390, 293] on input "Subject" at bounding box center [463, 301] width 218 height 18
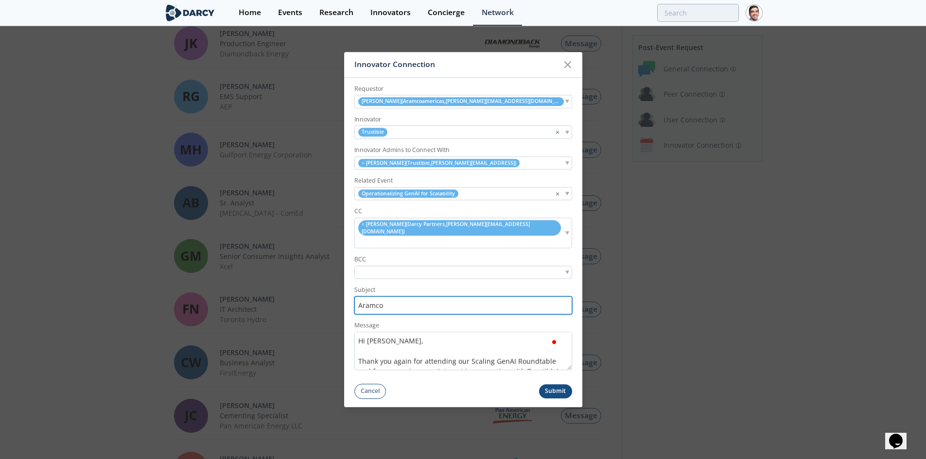
paste input "<> Trustible| Post-Roundtable Introductions"
type input "Aramco <> Trustible| Post-Roundtable Introductions"
